Goal: Transaction & Acquisition: Purchase product/service

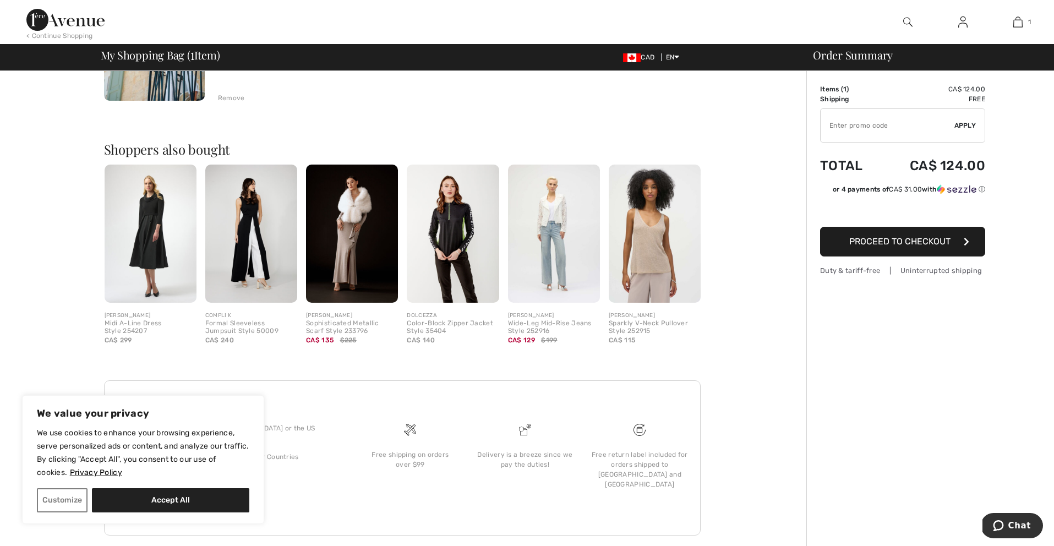
scroll to position [211, 0]
click at [652, 252] on img at bounding box center [655, 235] width 92 height 138
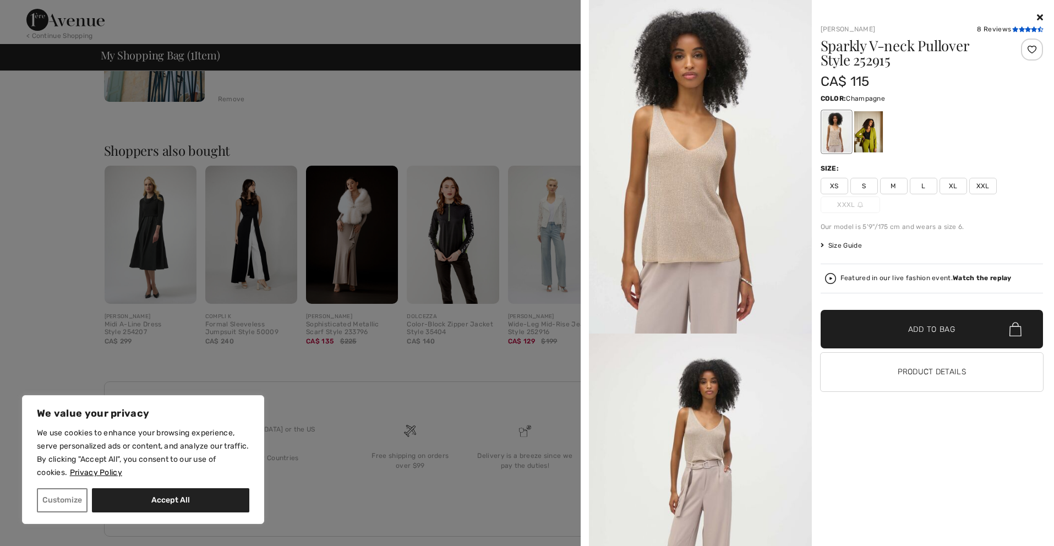
click at [1025, 26] on icon at bounding box center [1028, 29] width 6 height 6
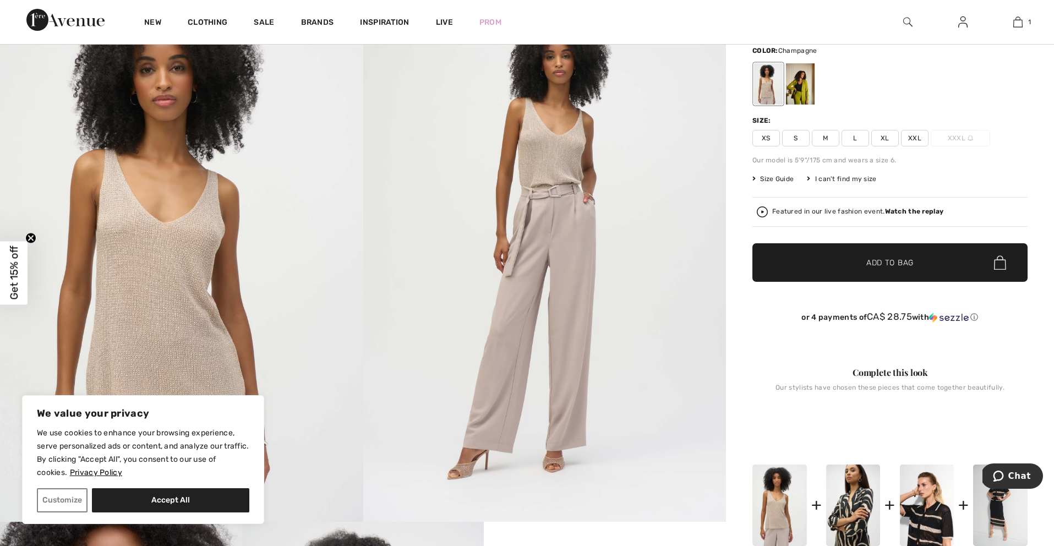
scroll to position [59, 0]
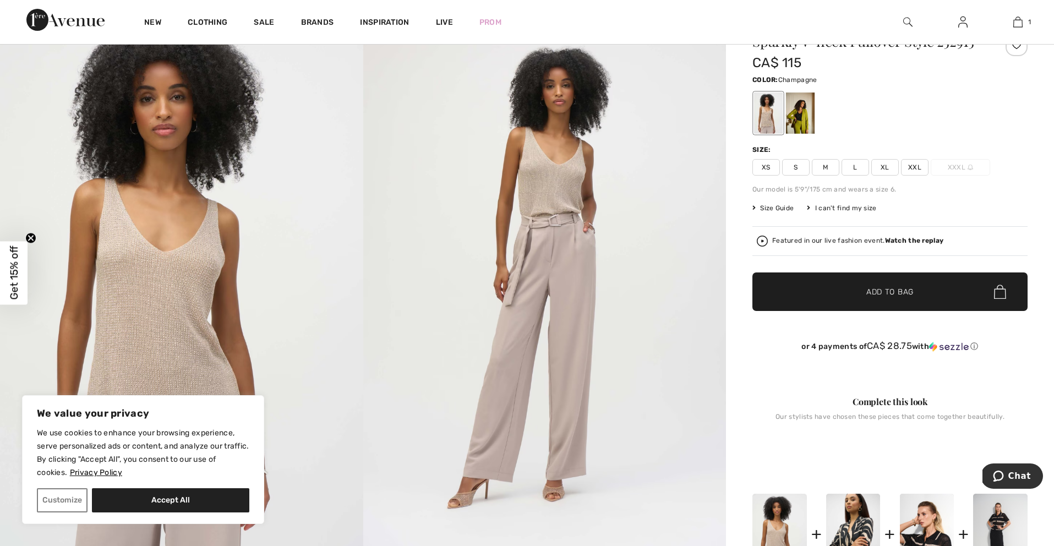
click at [774, 205] on span "Size Guide" at bounding box center [772, 208] width 41 height 10
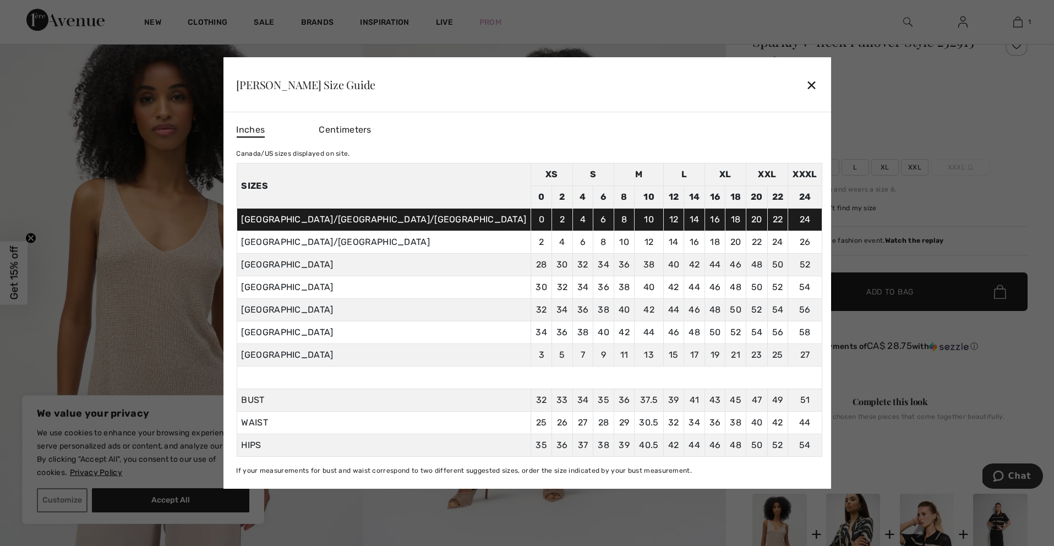
click at [806, 80] on div "✕" at bounding box center [812, 84] width 12 height 23
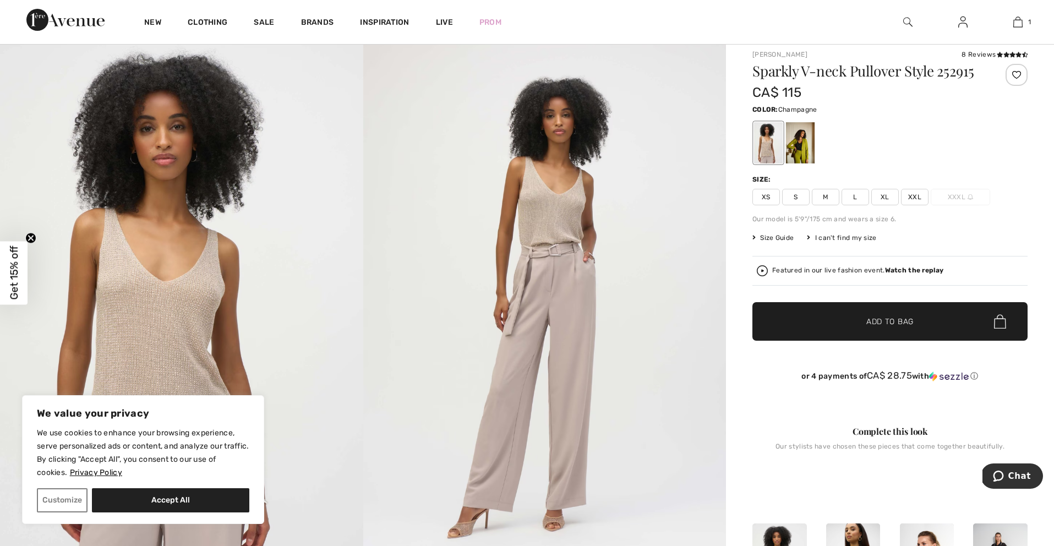
scroll to position [26, 0]
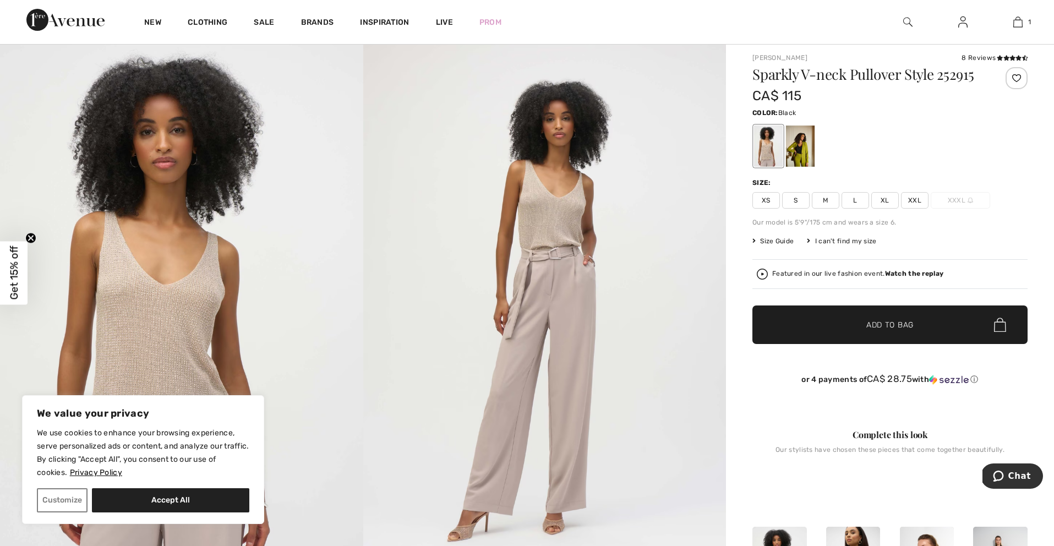
click at [802, 142] on div at bounding box center [800, 146] width 29 height 41
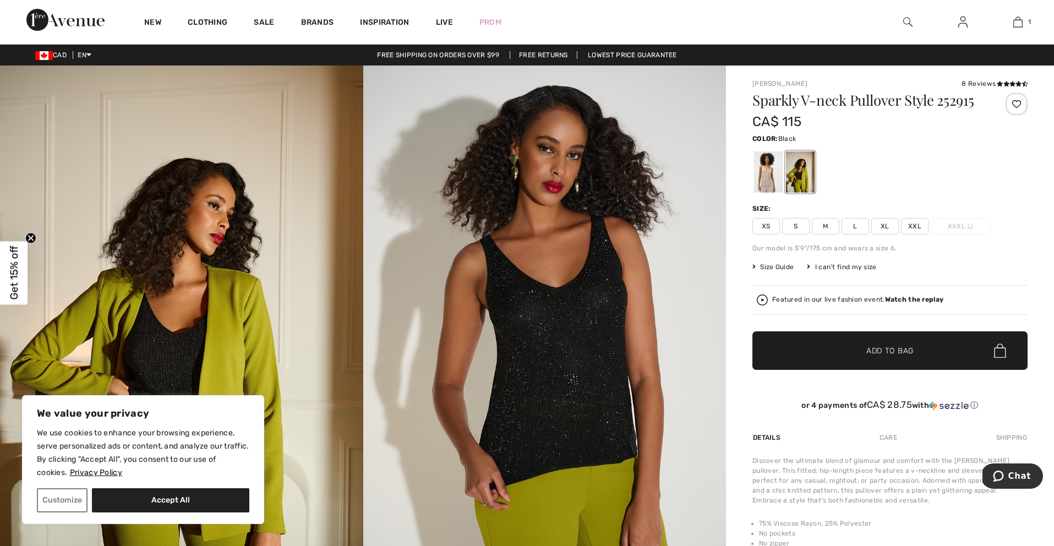
scroll to position [0, 0]
click at [798, 167] on div at bounding box center [800, 171] width 29 height 41
click at [820, 217] on div "Size: XS S M L XL XXL XXXL" at bounding box center [889, 219] width 275 height 31
click at [800, 173] on div at bounding box center [800, 171] width 29 height 41
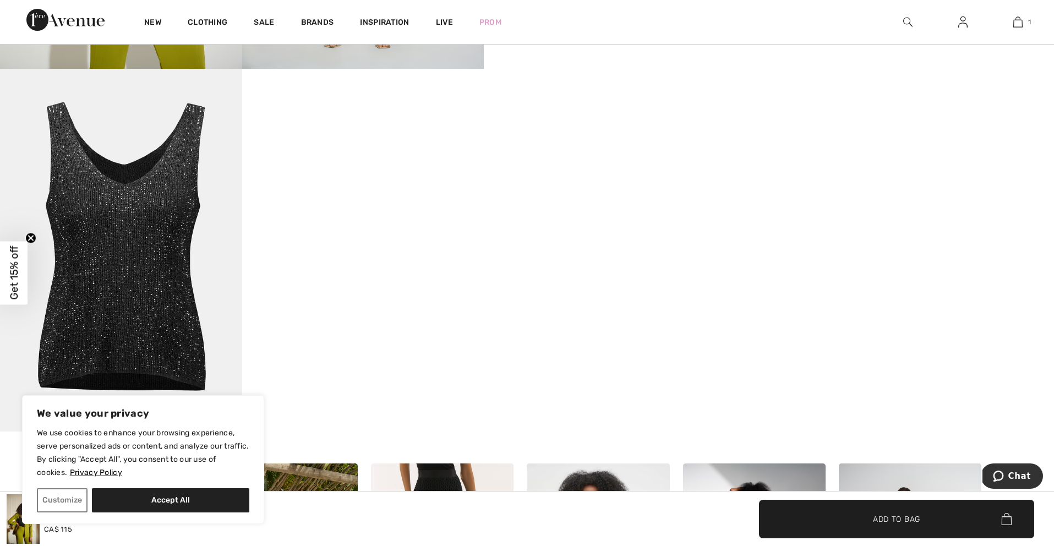
scroll to position [905, 0]
click at [168, 253] on img at bounding box center [121, 249] width 242 height 363
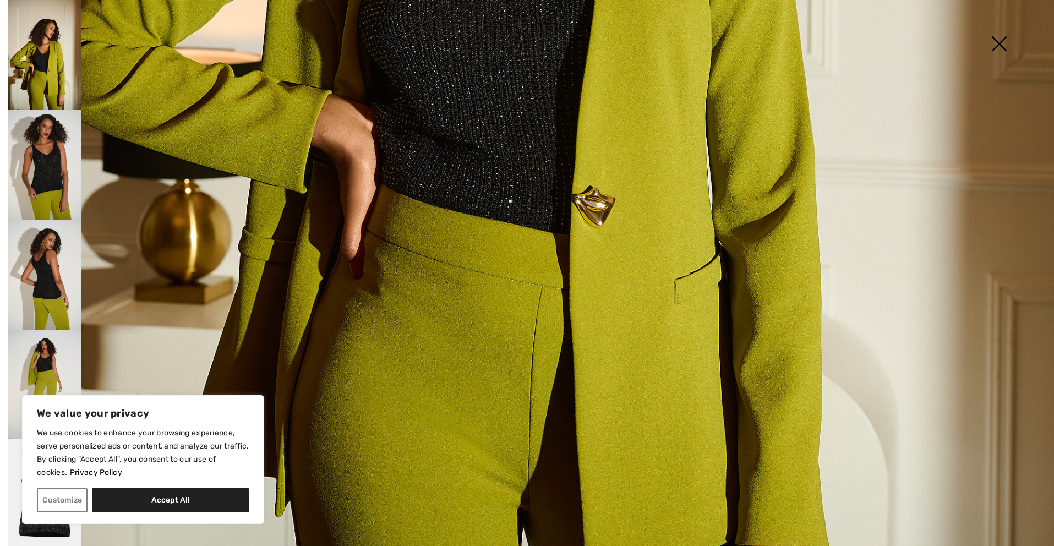
scroll to position [712, 0]
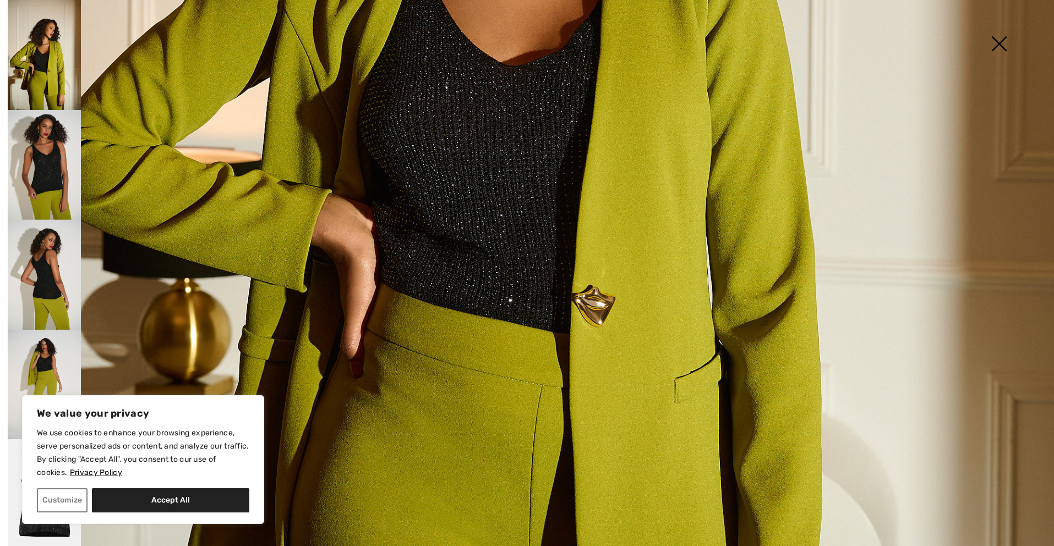
drag, startPoint x: 39, startPoint y: 171, endPoint x: 264, endPoint y: 168, distance: 225.1
click at [39, 171] on img at bounding box center [44, 165] width 73 height 110
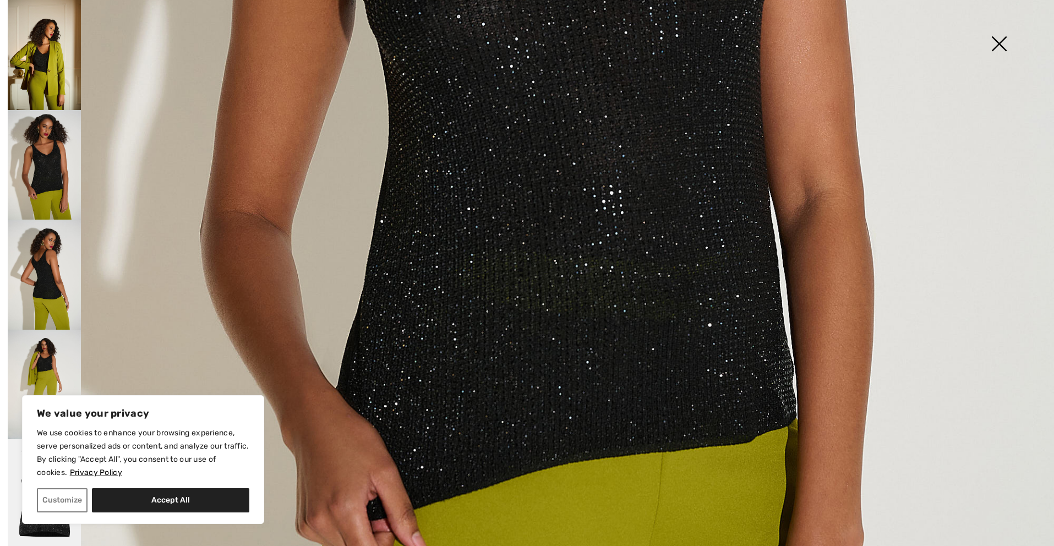
click at [52, 171] on img at bounding box center [44, 165] width 73 height 110
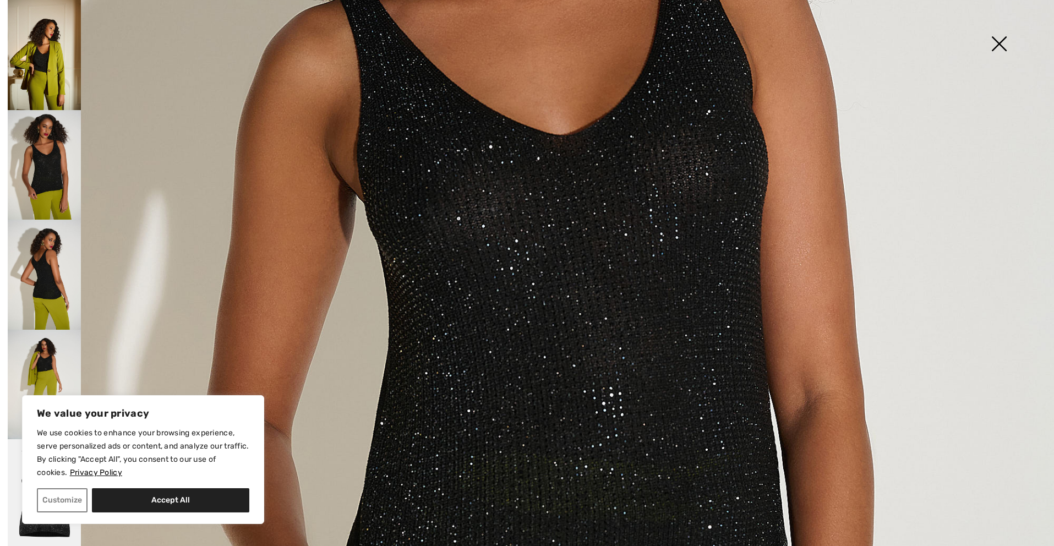
scroll to position [579, 0]
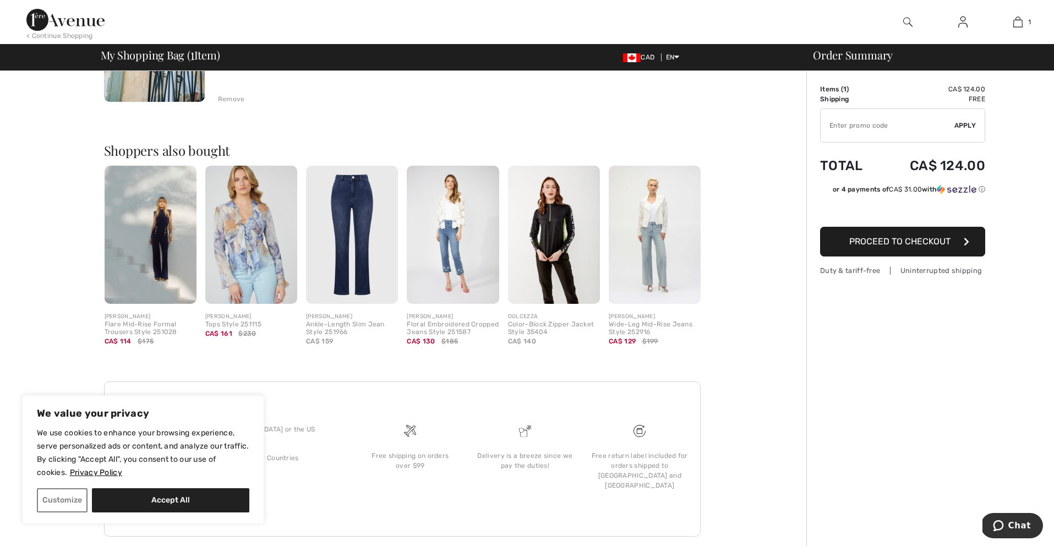
click at [452, 243] on img at bounding box center [453, 235] width 92 height 138
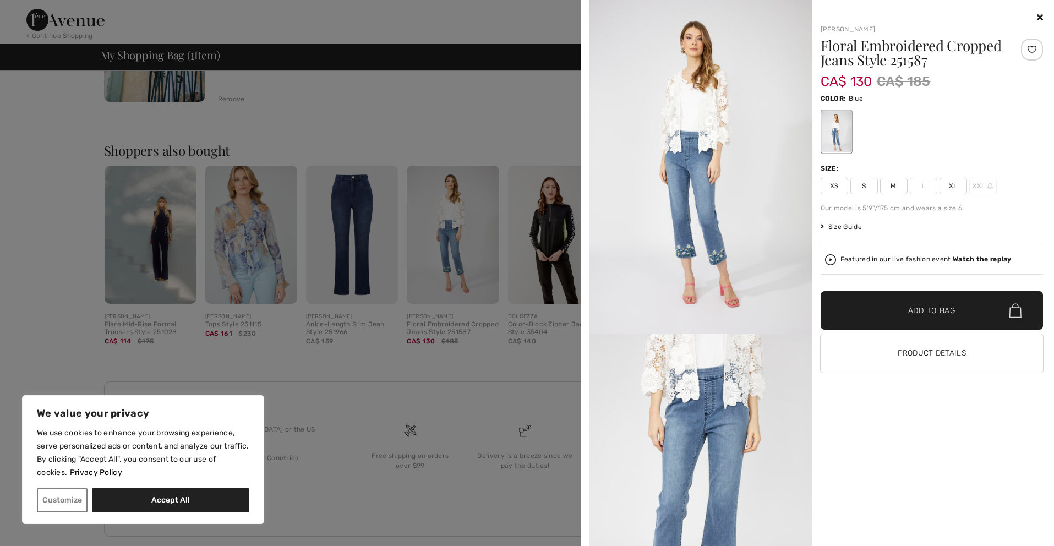
click at [675, 160] on img at bounding box center [700, 167] width 223 height 334
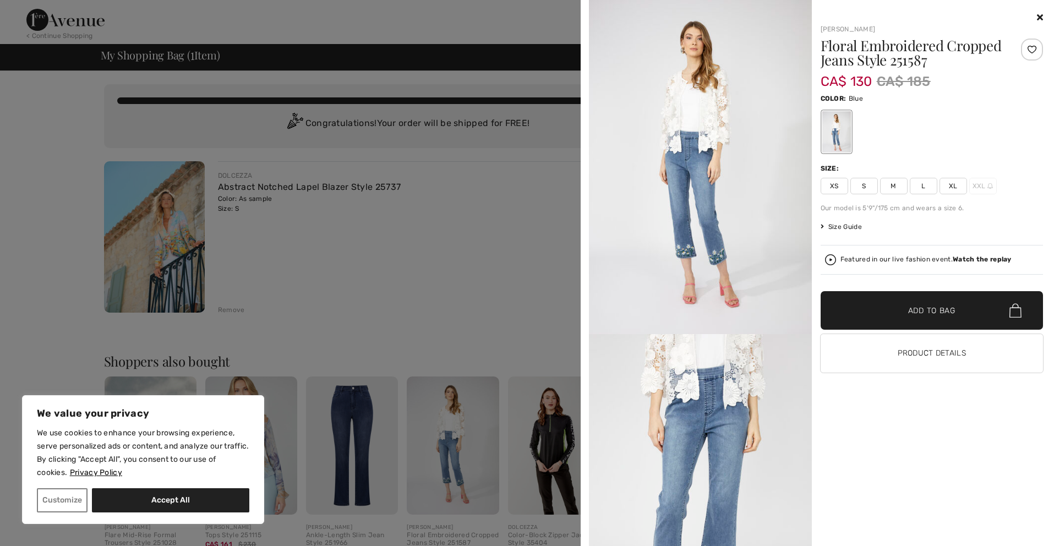
click at [482, 242] on div at bounding box center [527, 273] width 1054 height 546
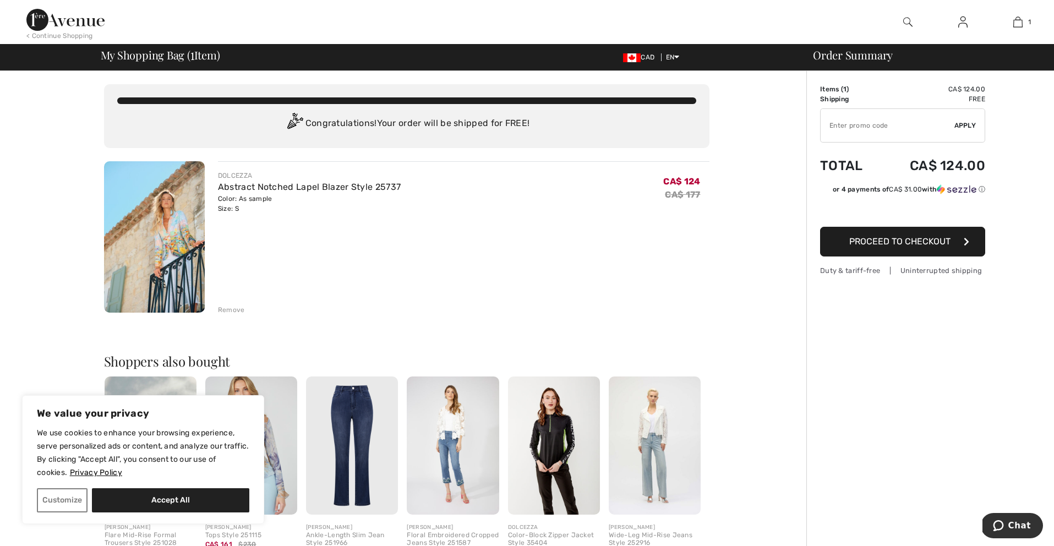
click at [227, 309] on div "Remove" at bounding box center [231, 310] width 27 height 10
